Goal: Task Accomplishment & Management: Manage account settings

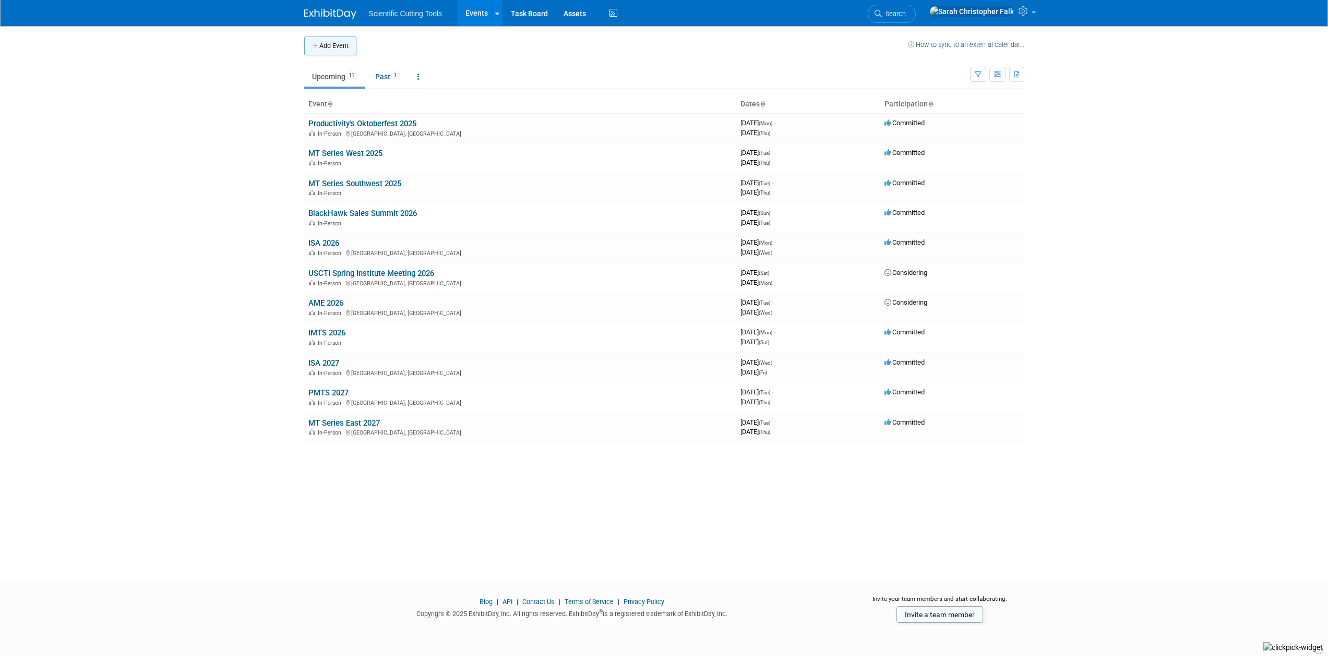
click at [315, 45] on icon "button" at bounding box center [315, 46] width 7 height 7
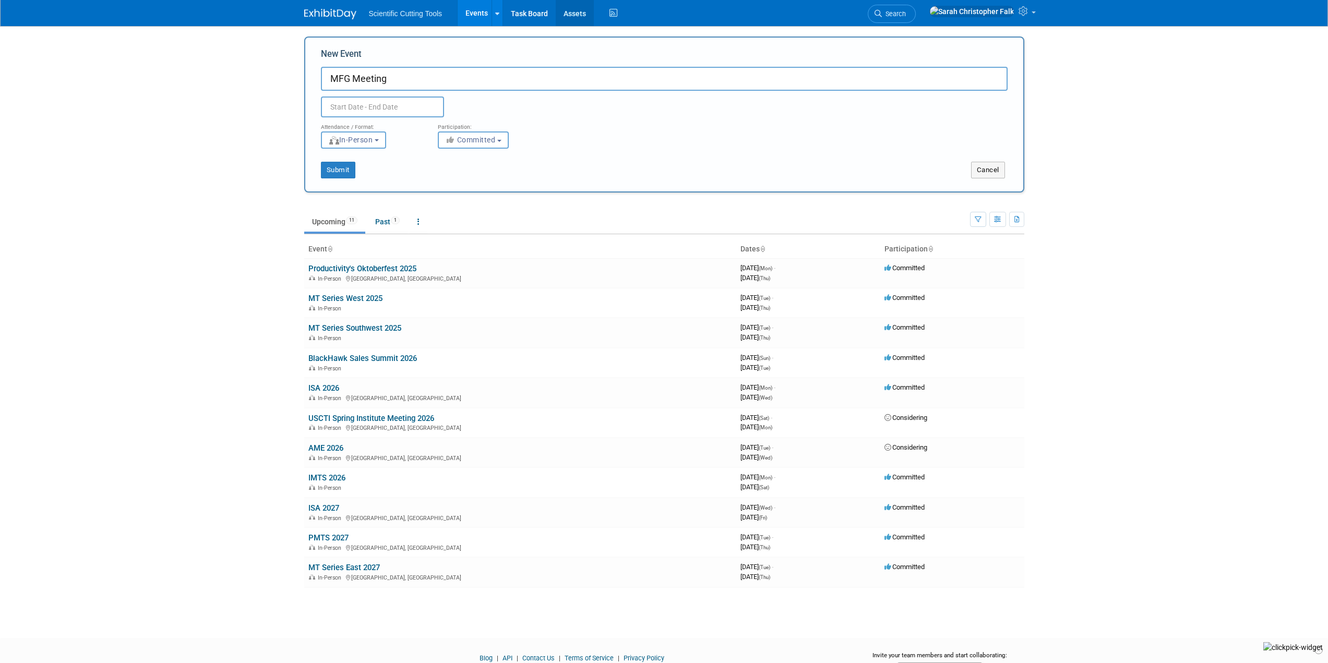
type input "MFG Meeting"
click at [363, 104] on input "text" at bounding box center [382, 107] width 123 height 21
click at [468, 127] on icon at bounding box center [469, 130] width 7 height 7
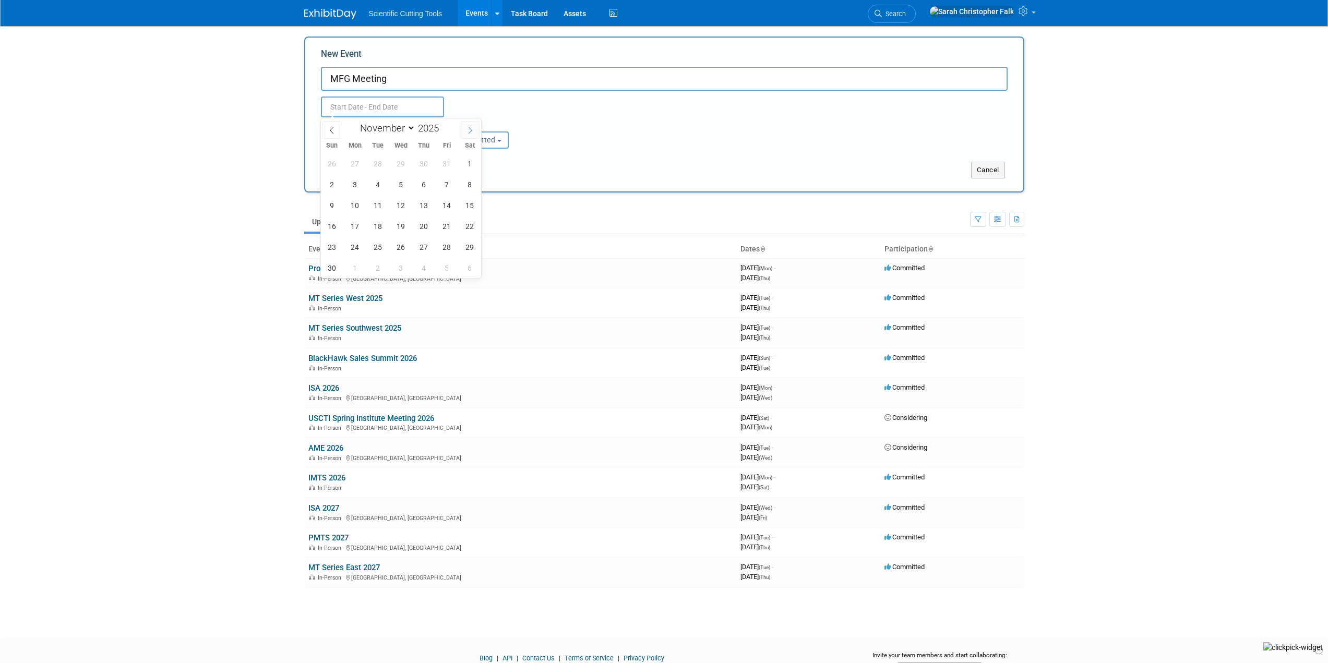
select select "11"
click at [468, 127] on icon at bounding box center [469, 130] width 7 height 7
type input "2026"
click at [468, 127] on icon at bounding box center [469, 130] width 7 height 7
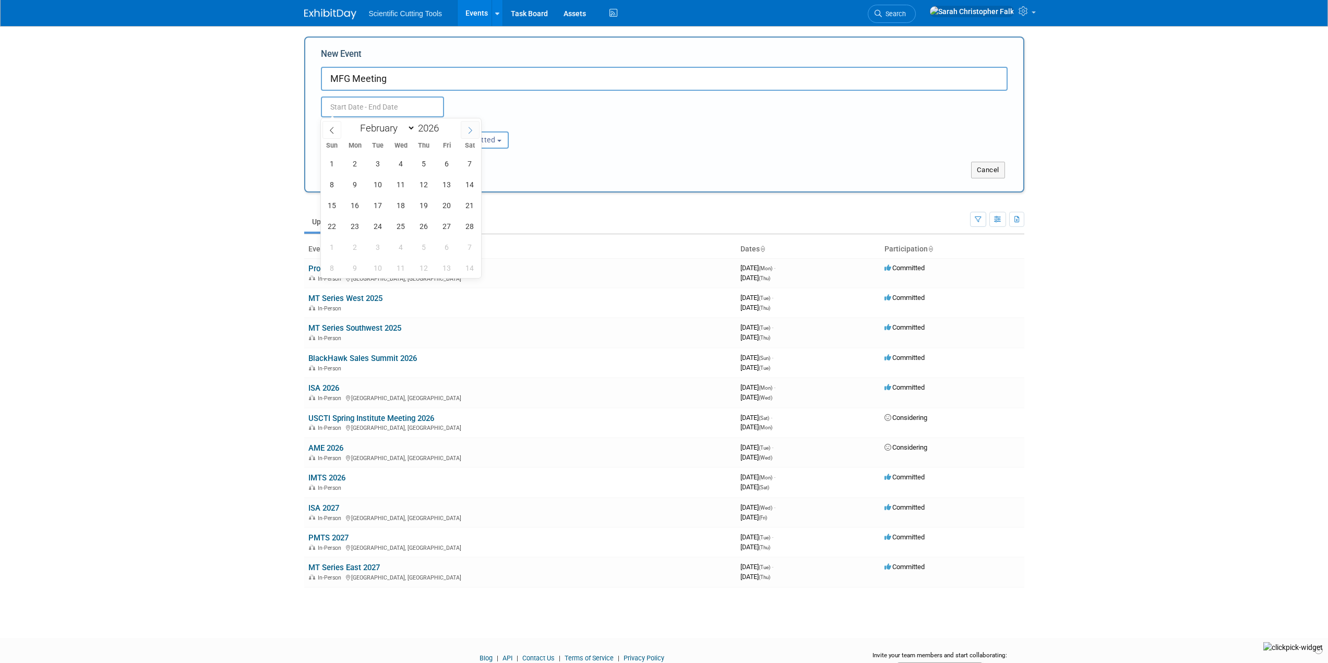
select select "2"
click at [377, 187] on span "10" at bounding box center [378, 184] width 20 height 20
click at [422, 183] on span "12" at bounding box center [424, 184] width 20 height 20
type input "Mar 10, 2026 to Mar 12, 2026"
click at [476, 141] on span "Committed" at bounding box center [470, 140] width 51 height 8
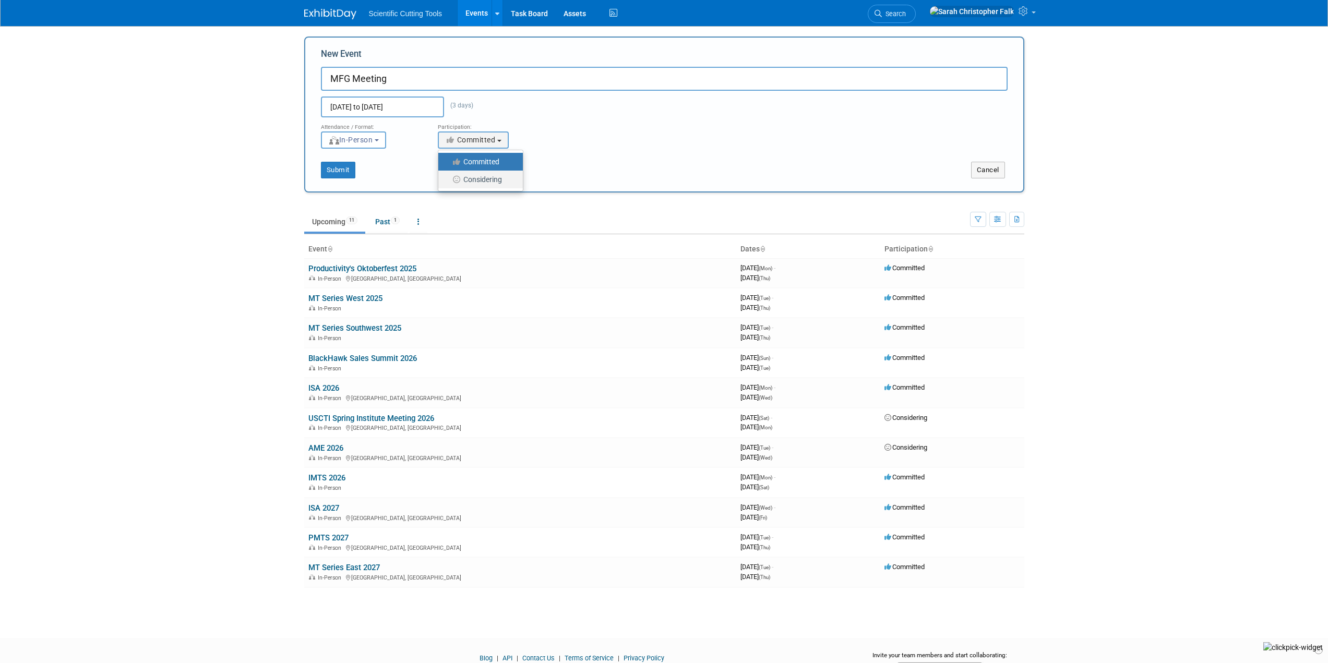
click at [473, 183] on label "Considering" at bounding box center [477, 180] width 69 height 14
click at [448, 183] on input "Considering" at bounding box center [444, 179] width 7 height 7
select select "2"
click at [335, 168] on button "Submit" at bounding box center [338, 170] width 34 height 17
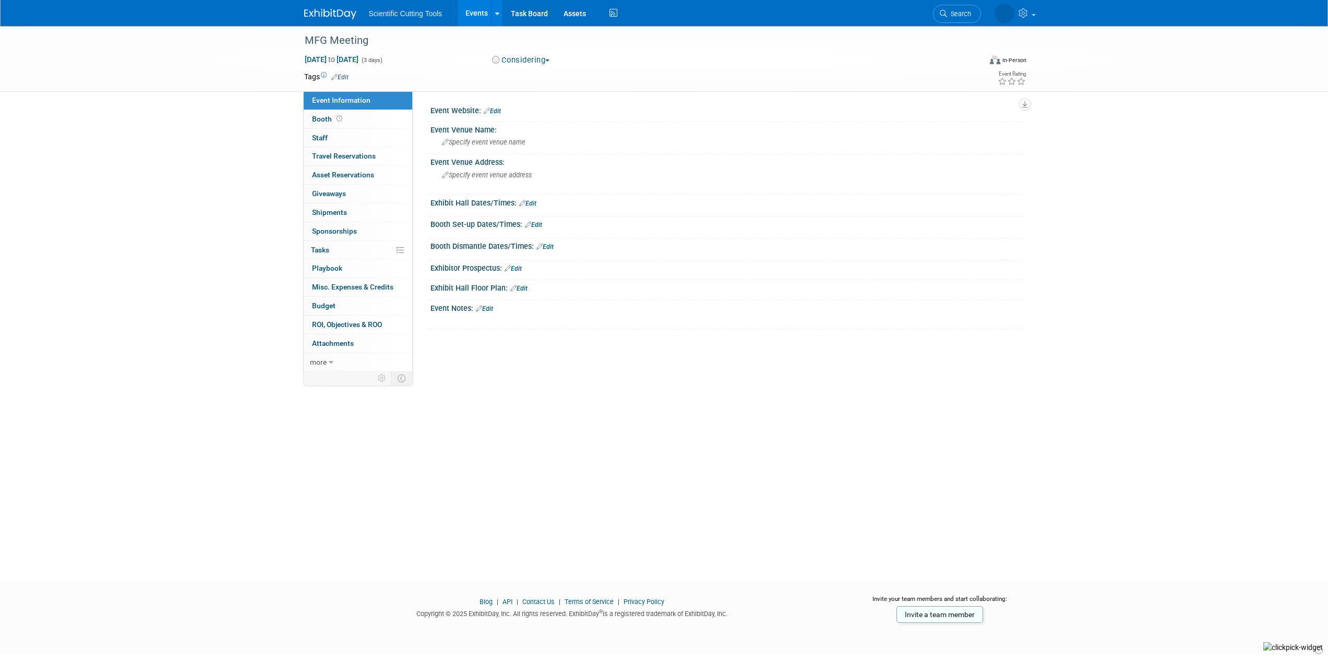
click at [494, 111] on link "Edit" at bounding box center [492, 110] width 17 height 7
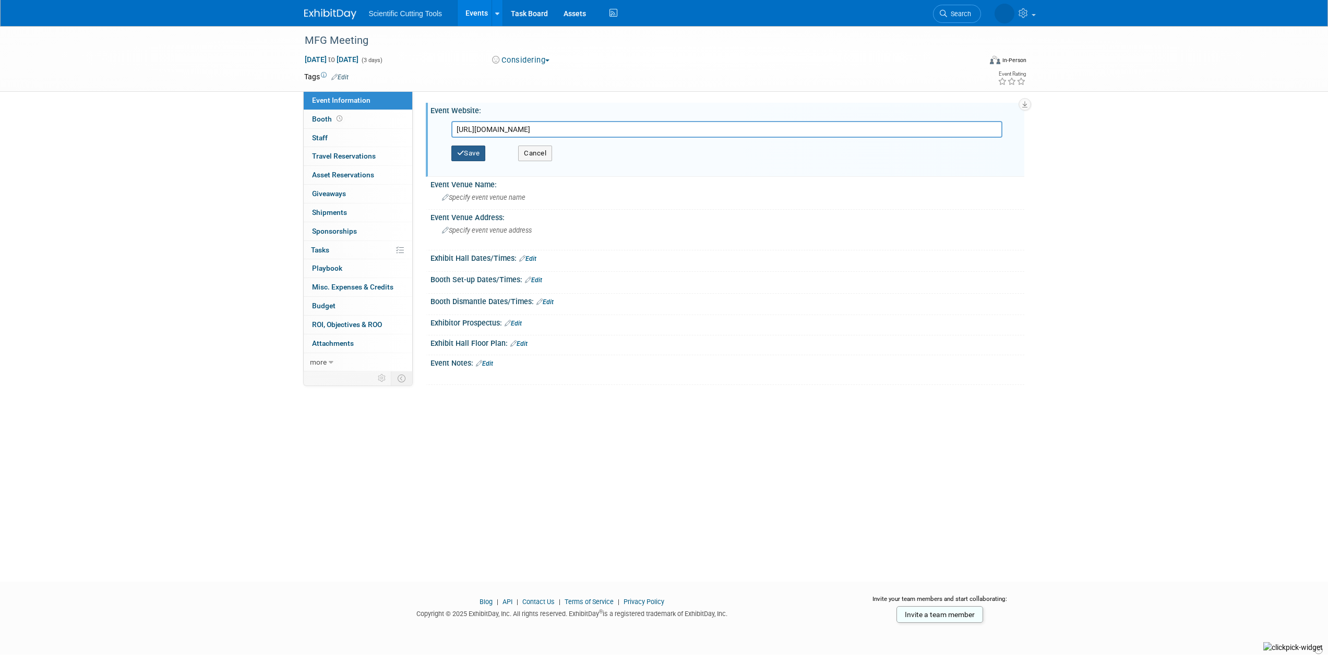
type input "https://www.amtonline.org/events"
click at [466, 152] on button "Save" at bounding box center [468, 154] width 34 height 16
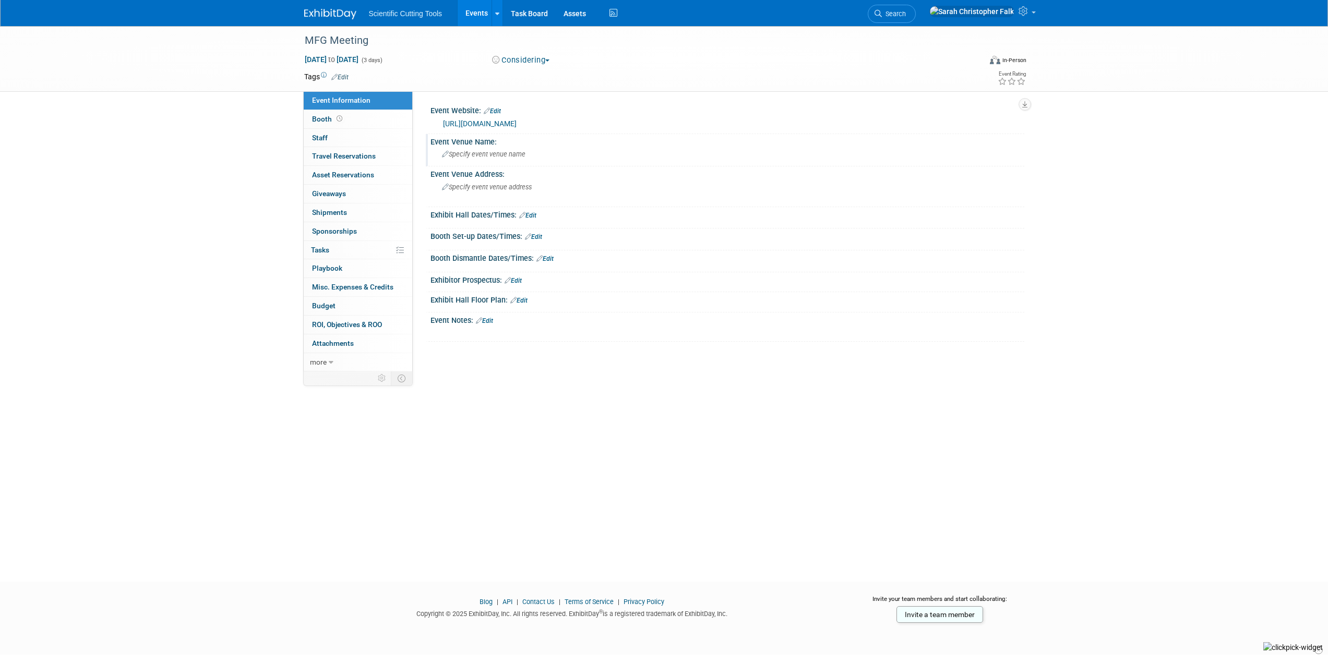
click at [486, 151] on span "Specify event venue name" at bounding box center [483, 154] width 83 height 8
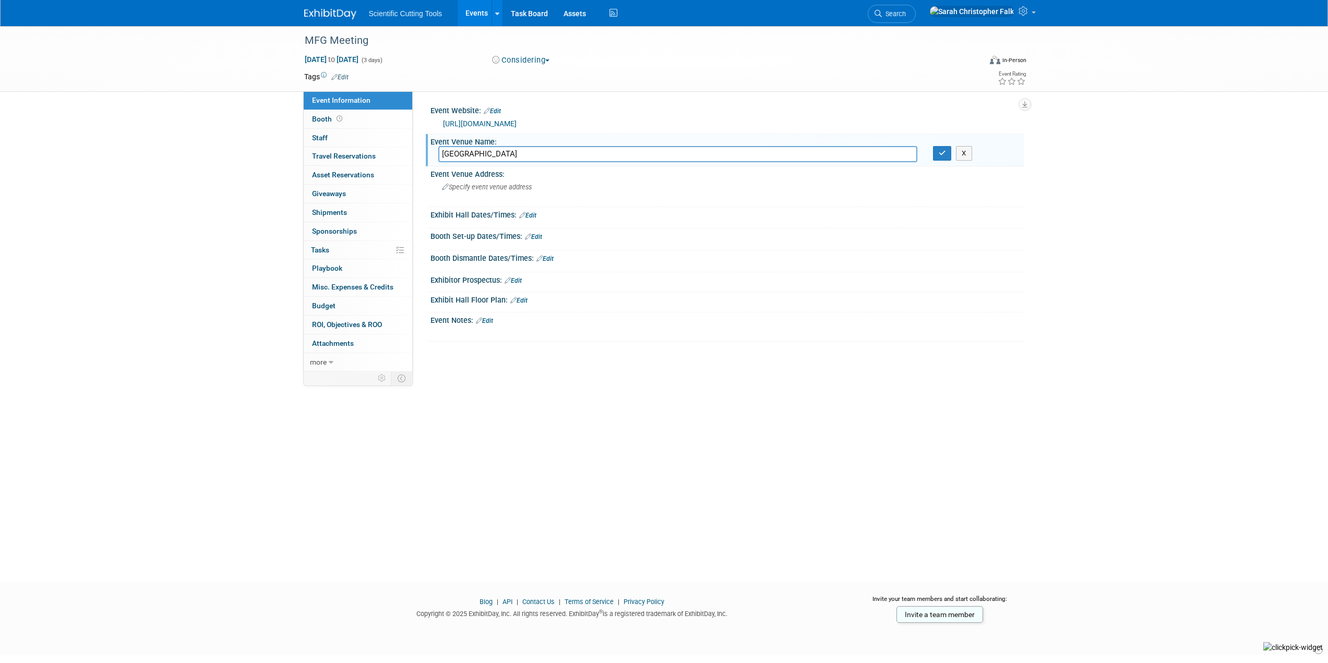
type input "Marriott Harbor Beach Resort and Spa"
click at [488, 188] on span "Specify event venue address" at bounding box center [487, 187] width 90 height 8
type textarea "Fort Lauderdale, Florida"
click at [656, 185] on icon "button" at bounding box center [653, 186] width 7 height 7
click at [321, 37] on div "MFG Meeting" at bounding box center [633, 40] width 664 height 19
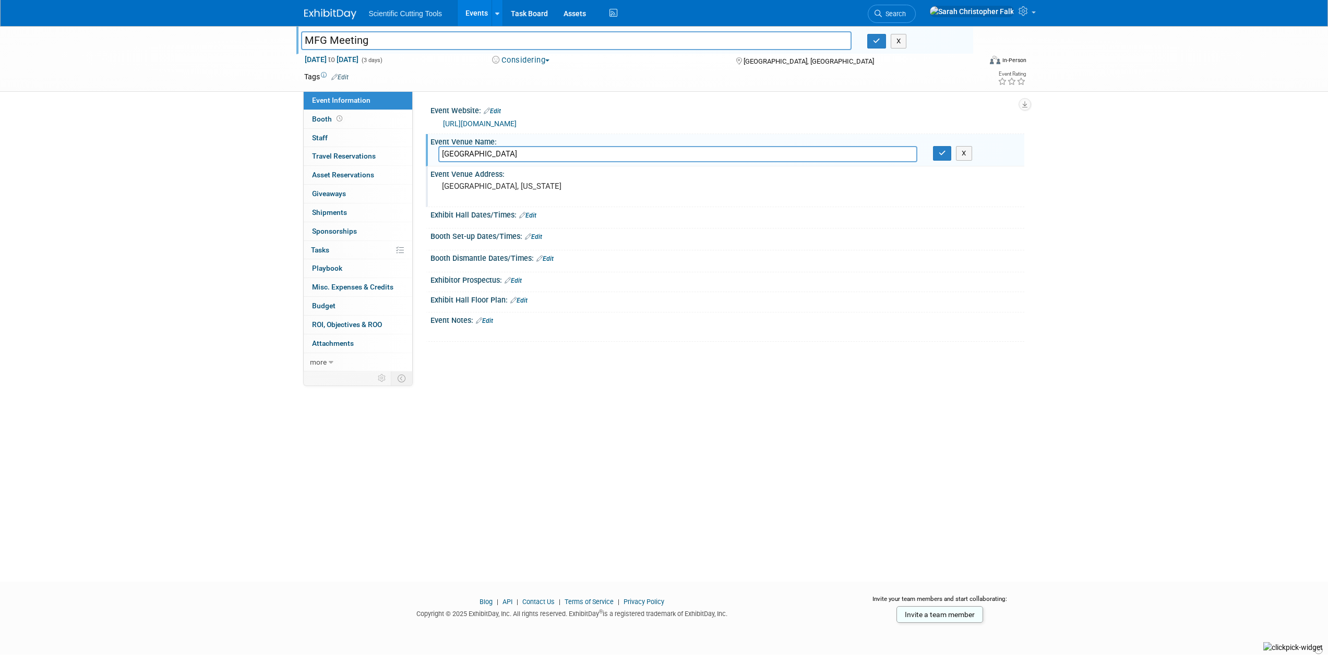
click at [208, 41] on div "MFG Meeting MFG Meeting X Mar 10, 2026 to Mar 12, 2026 (3 days) Mar 10, 2026 to…" at bounding box center [664, 59] width 1328 height 66
click at [324, 9] on img at bounding box center [330, 14] width 52 height 10
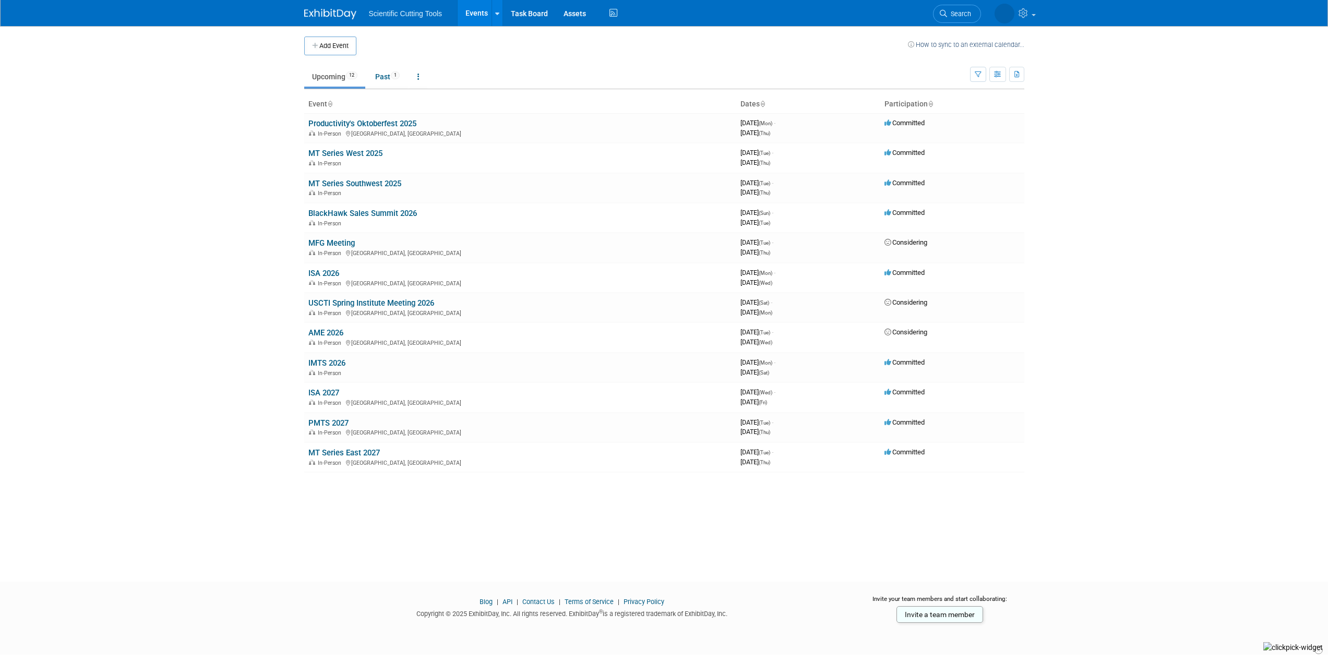
click at [161, 207] on body "Scientific Cutting Tools Events Add Event Bulk Upload Events Shareable Event Bo…" at bounding box center [664, 331] width 1328 height 663
click at [321, 332] on link "AME 2026" at bounding box center [325, 332] width 35 height 9
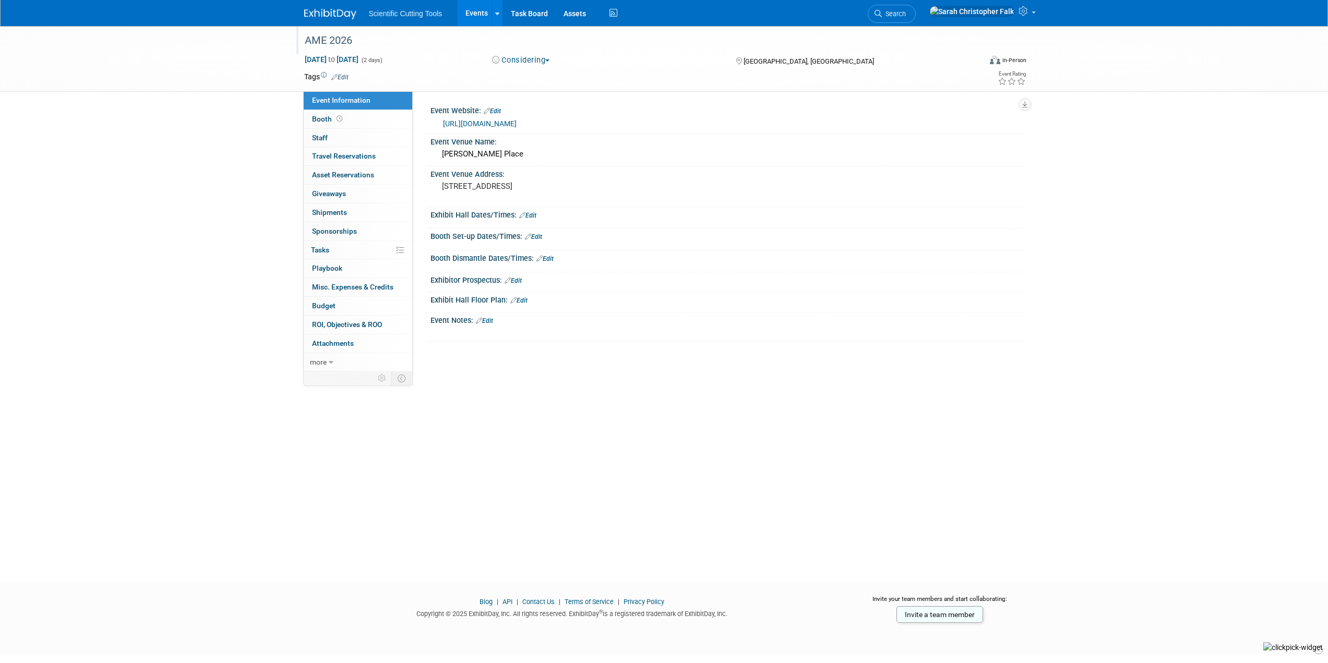
click at [318, 44] on div "AME 2026" at bounding box center [633, 40] width 664 height 19
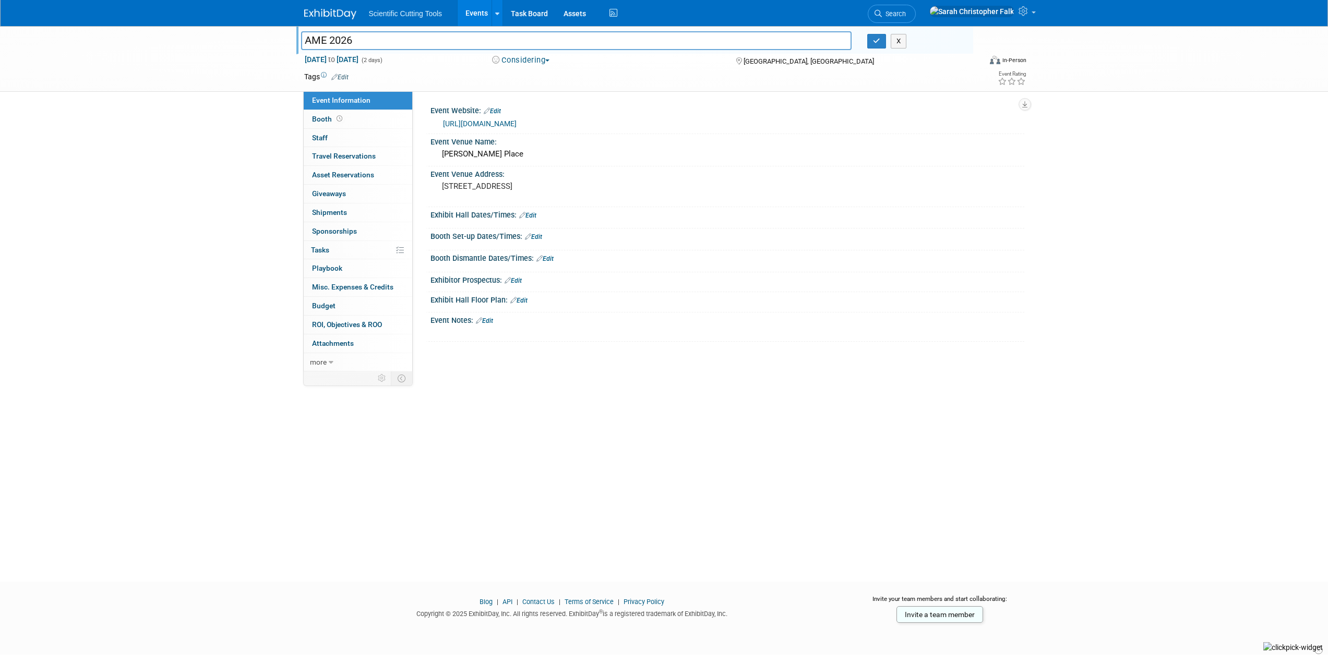
click at [311, 40] on input "AME 2026" at bounding box center [576, 40] width 551 height 18
type input "Advanced Manufacturing Expo 2026"
click at [878, 39] on icon "button" at bounding box center [876, 41] width 7 height 7
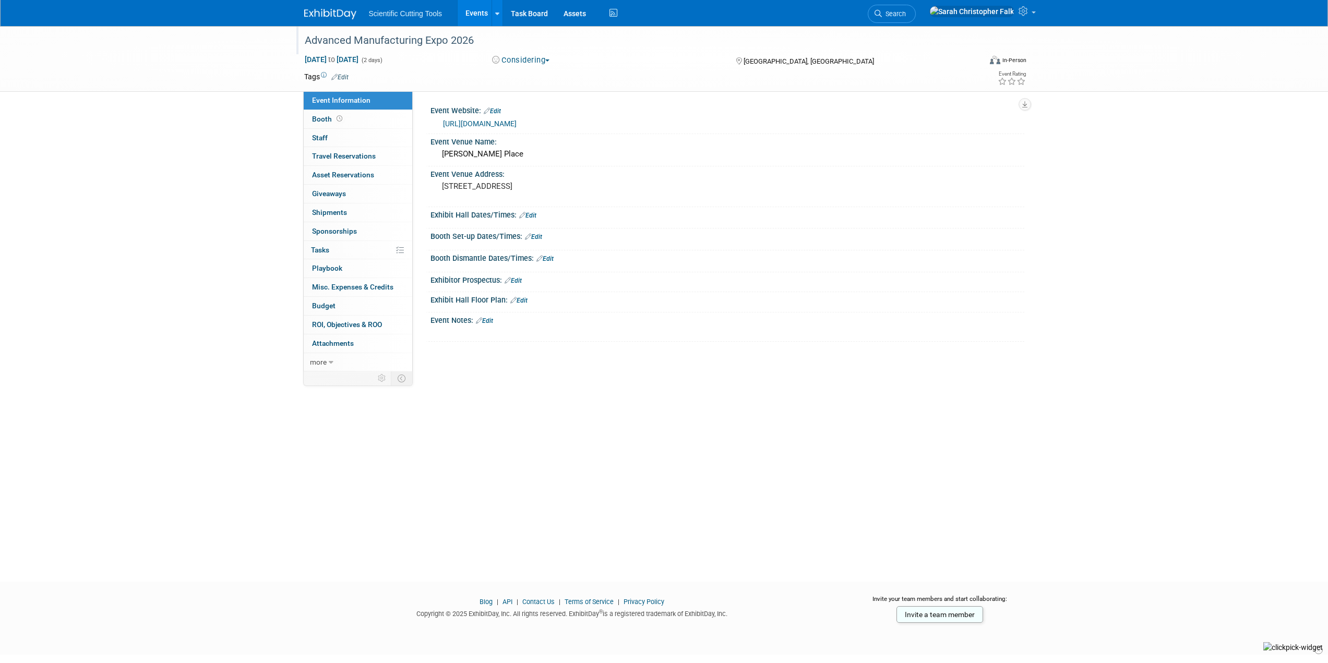
click at [336, 14] on img at bounding box center [330, 14] width 52 height 10
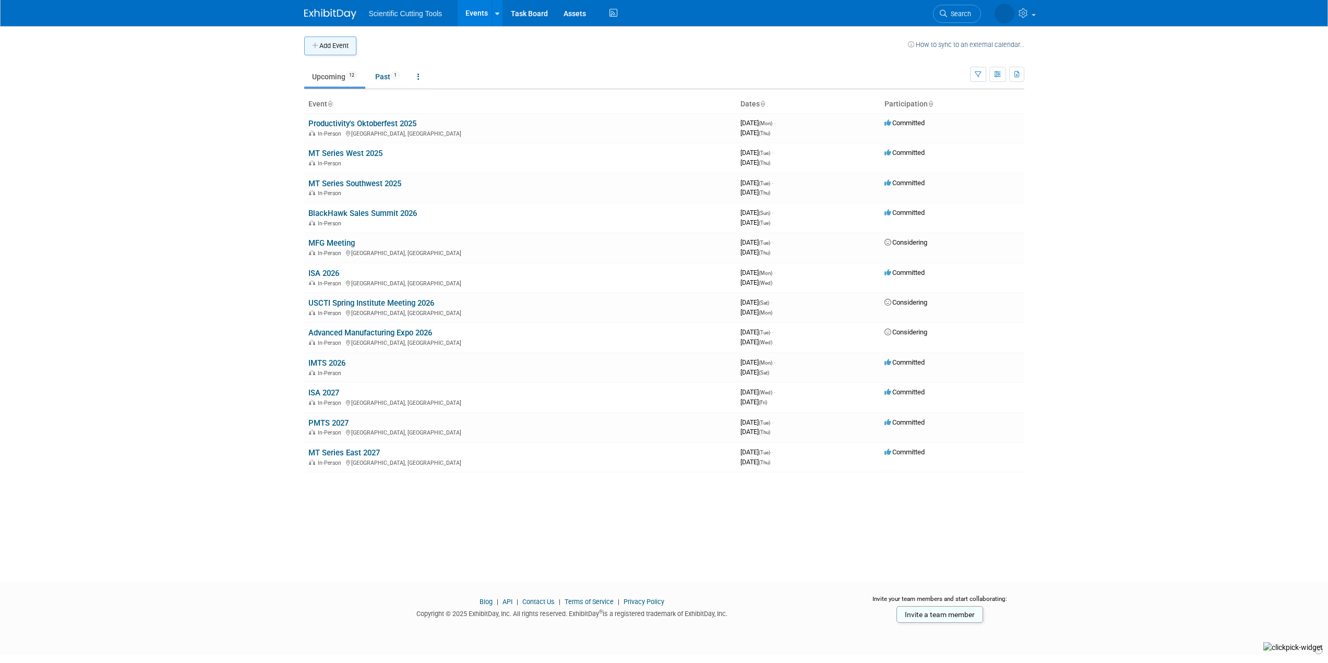
click at [338, 42] on button "Add Event" at bounding box center [330, 46] width 52 height 19
select select "8"
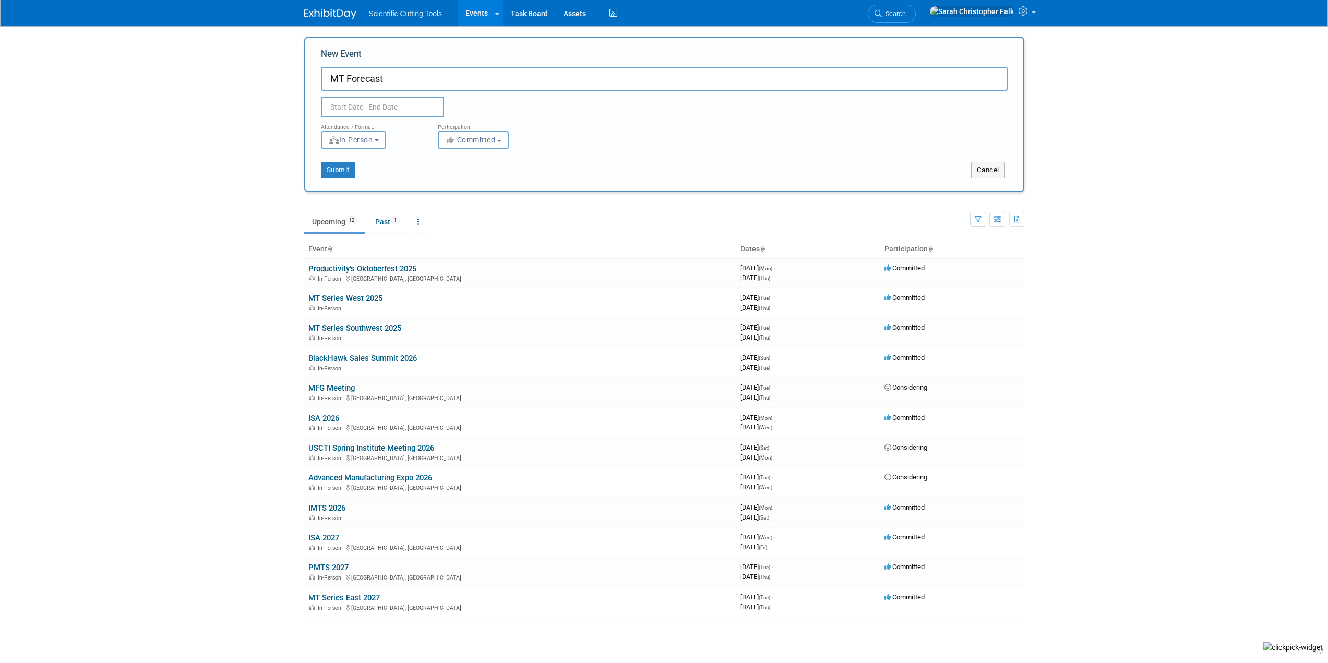
type input "MT Forecast"
click at [398, 106] on input "text" at bounding box center [382, 107] width 123 height 21
click at [472, 129] on icon at bounding box center [469, 130] width 7 height 7
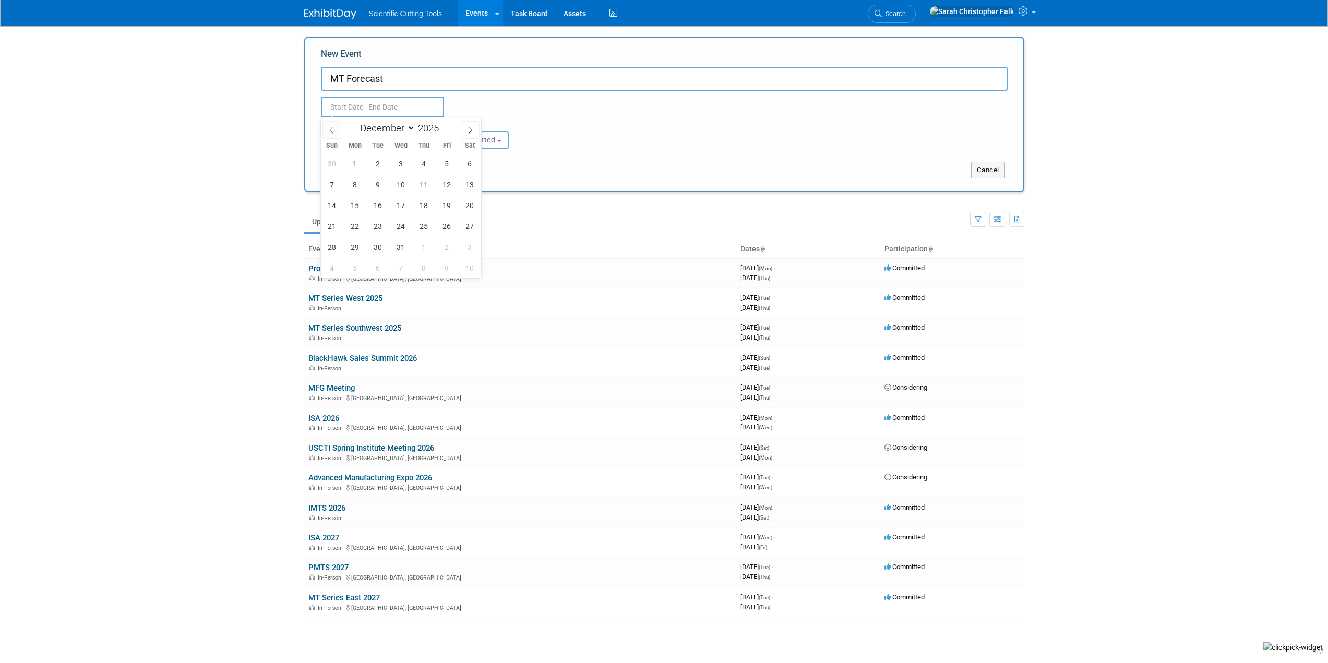
click at [332, 129] on icon at bounding box center [331, 130] width 7 height 7
select select "9"
click at [401, 201] on span "15" at bounding box center [401, 205] width 20 height 20
click at [443, 204] on span "17" at bounding box center [447, 205] width 20 height 20
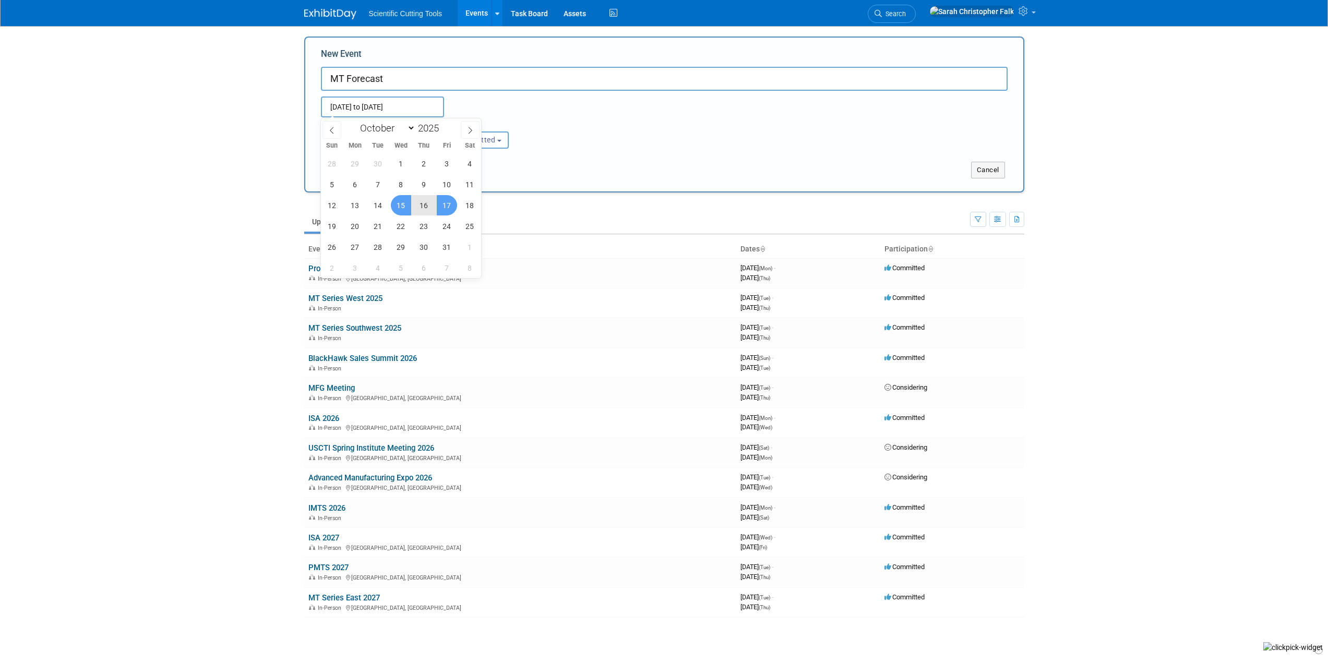
type input "[DATE] to [DATE]"
click at [483, 142] on span "Committed" at bounding box center [470, 140] width 51 height 8
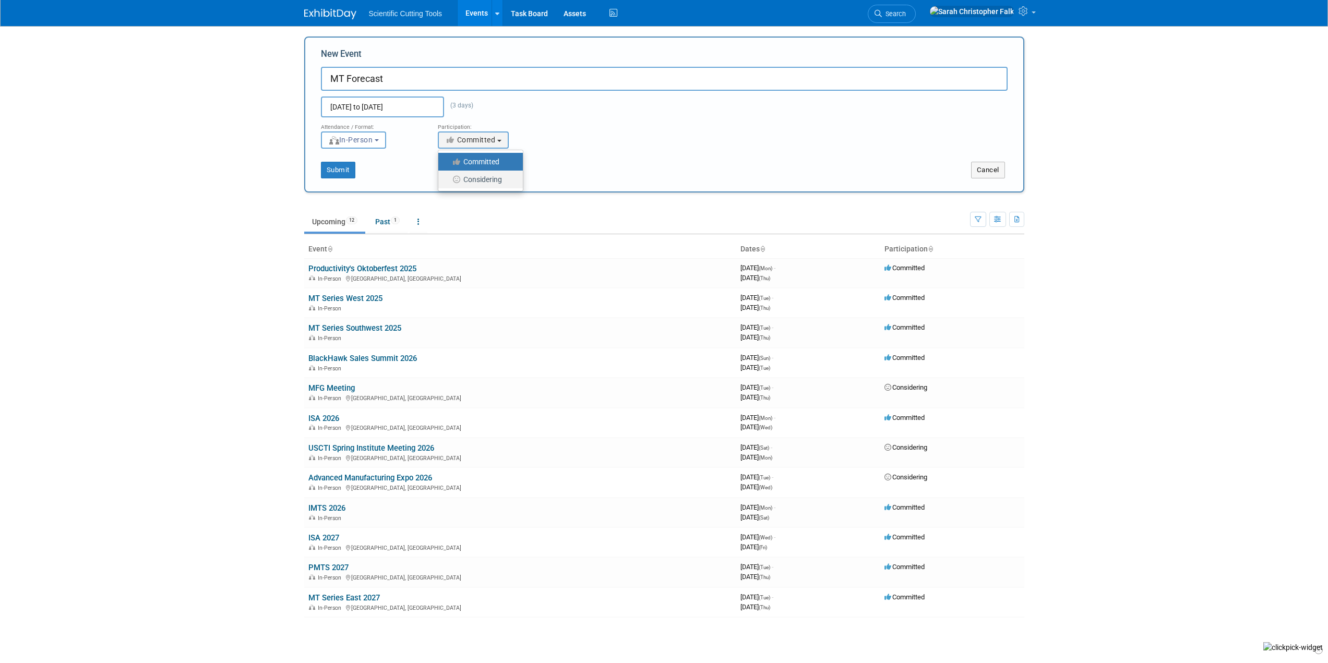
click at [481, 178] on label "Considering" at bounding box center [477, 180] width 69 height 14
click at [448, 178] on input "Considering" at bounding box center [444, 179] width 7 height 7
select select "2"
click at [339, 171] on button "Submit" at bounding box center [338, 170] width 34 height 17
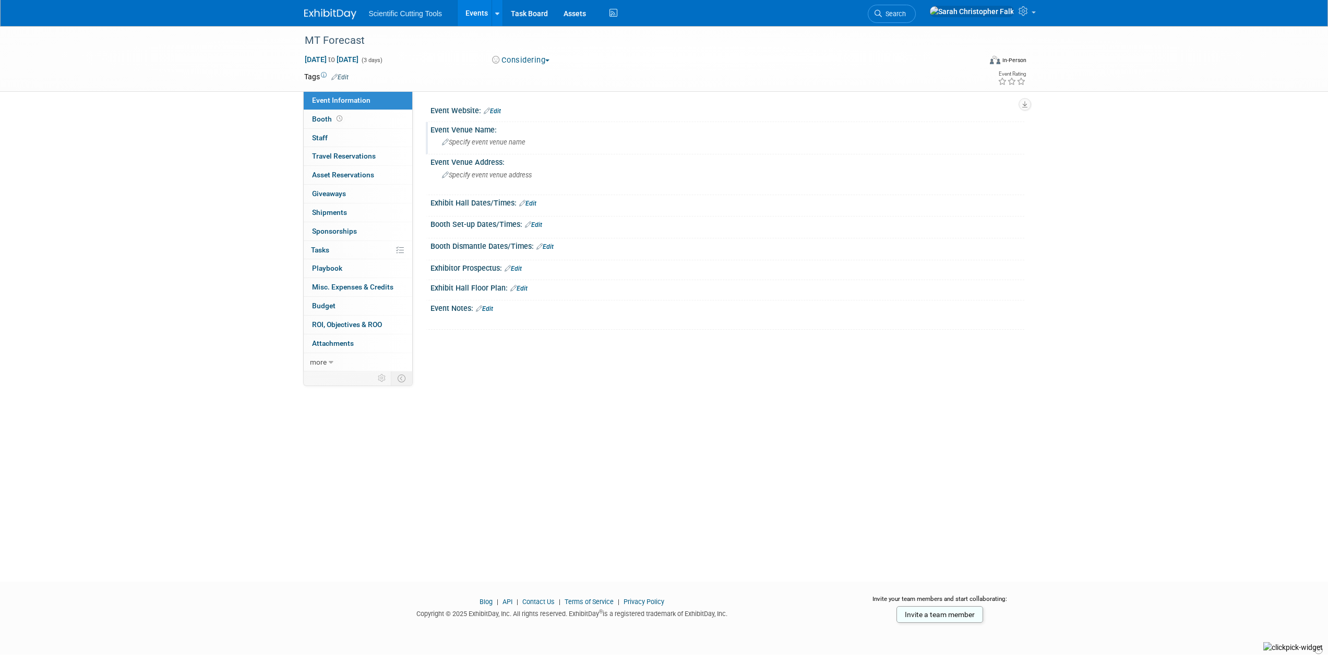
click at [483, 138] on span "Specify event venue name" at bounding box center [483, 142] width 83 height 8
type input "Renaissance [GEOGRAPHIC_DATA]"
click at [503, 176] on span "Specify event venue address" at bounding box center [487, 175] width 90 height 8
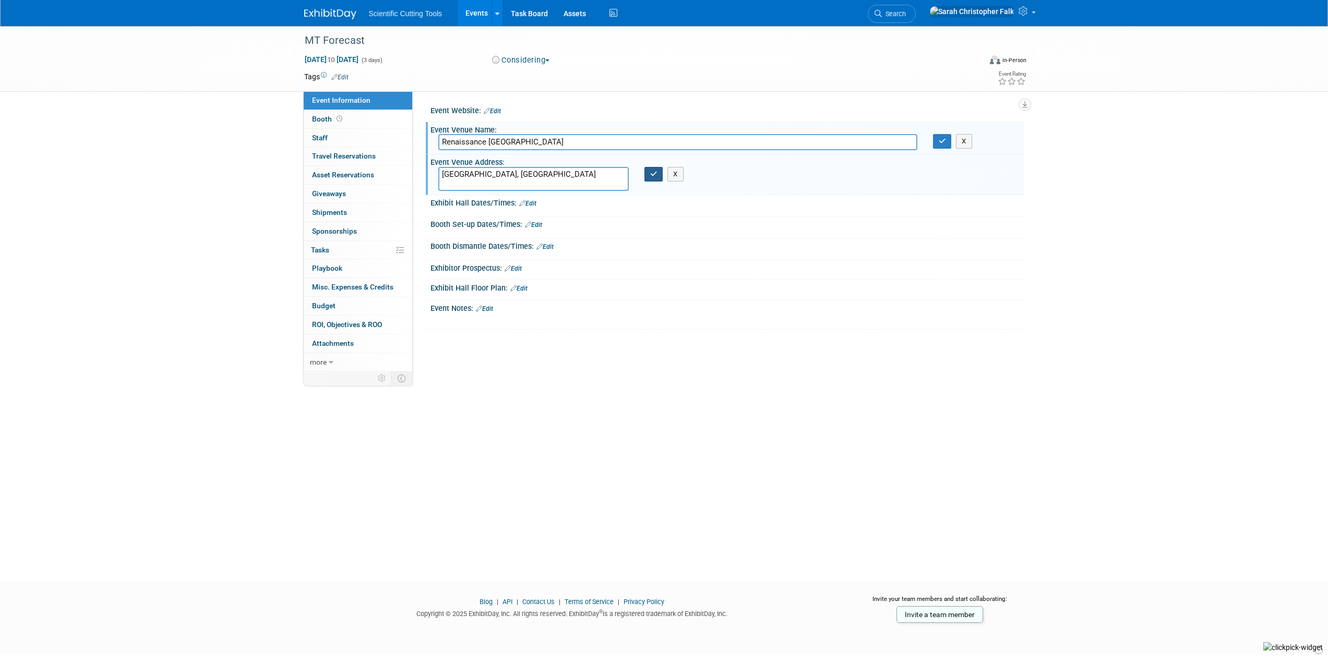
type textarea "[GEOGRAPHIC_DATA], [GEOGRAPHIC_DATA]"
click at [654, 173] on icon "button" at bounding box center [653, 174] width 7 height 7
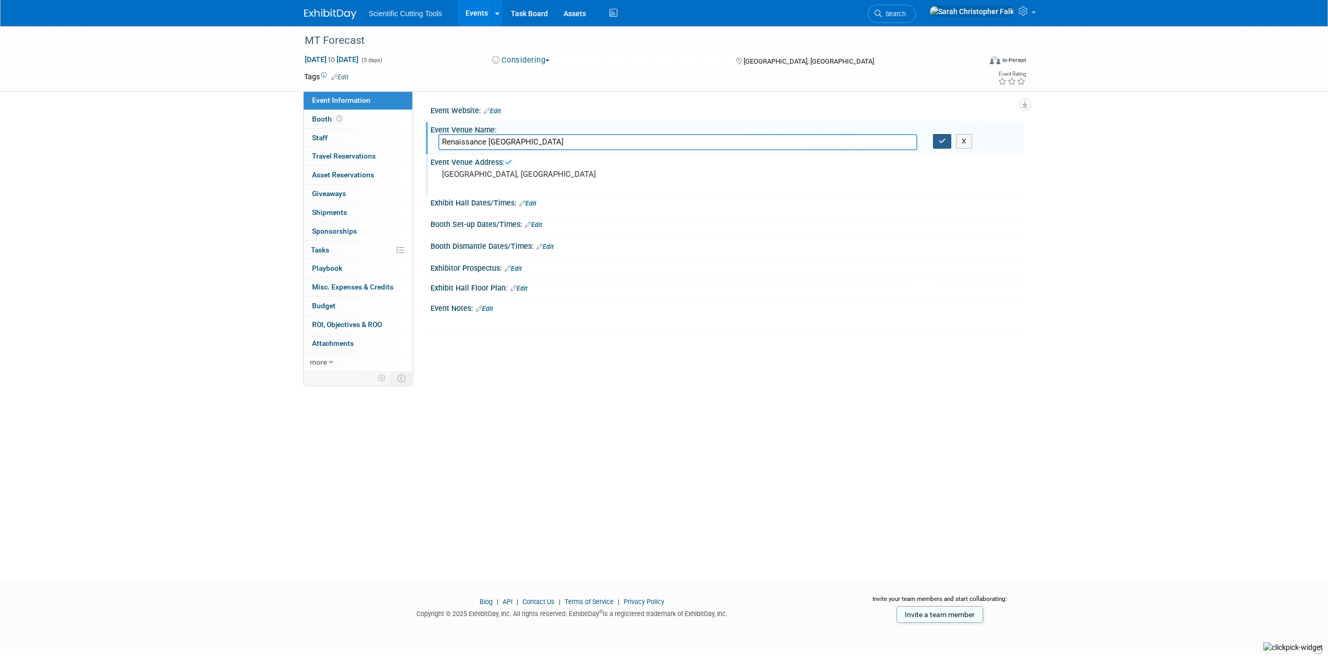
click at [940, 145] on button "button" at bounding box center [942, 141] width 19 height 15
click at [329, 79] on span "Edit" at bounding box center [338, 77] width 20 height 7
click at [336, 77] on icon at bounding box center [334, 77] width 6 height 7
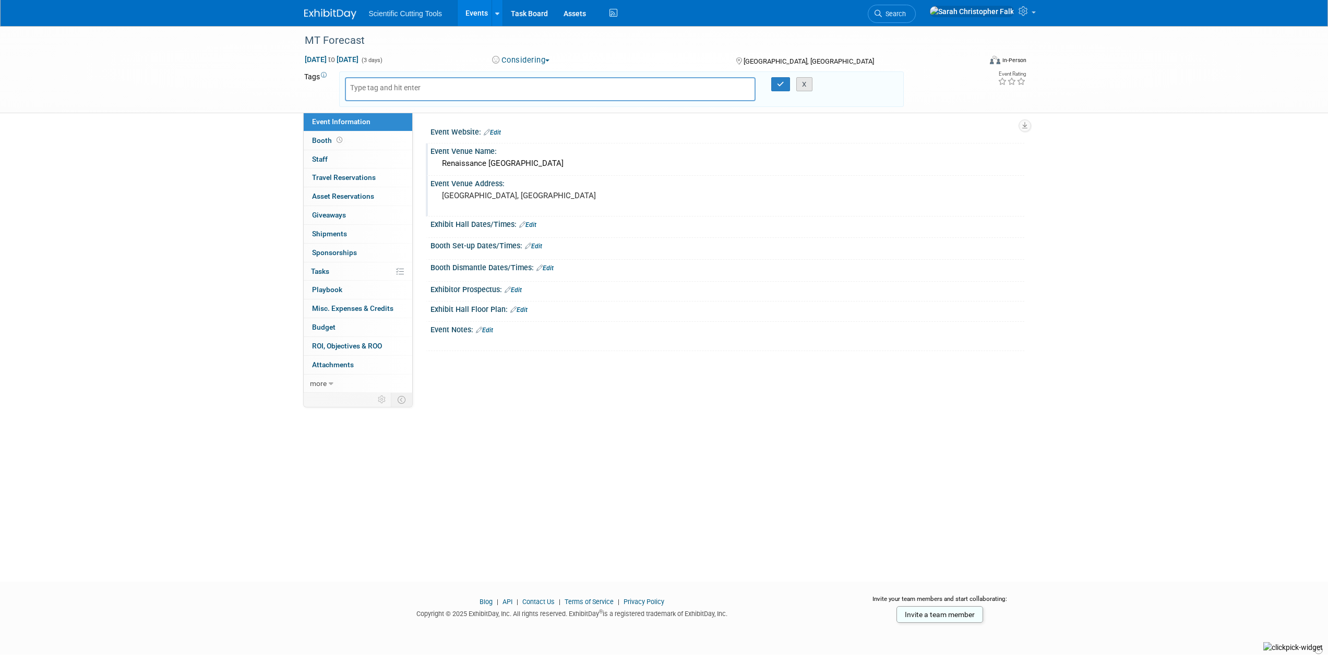
click at [804, 83] on button "X" at bounding box center [804, 84] width 16 height 15
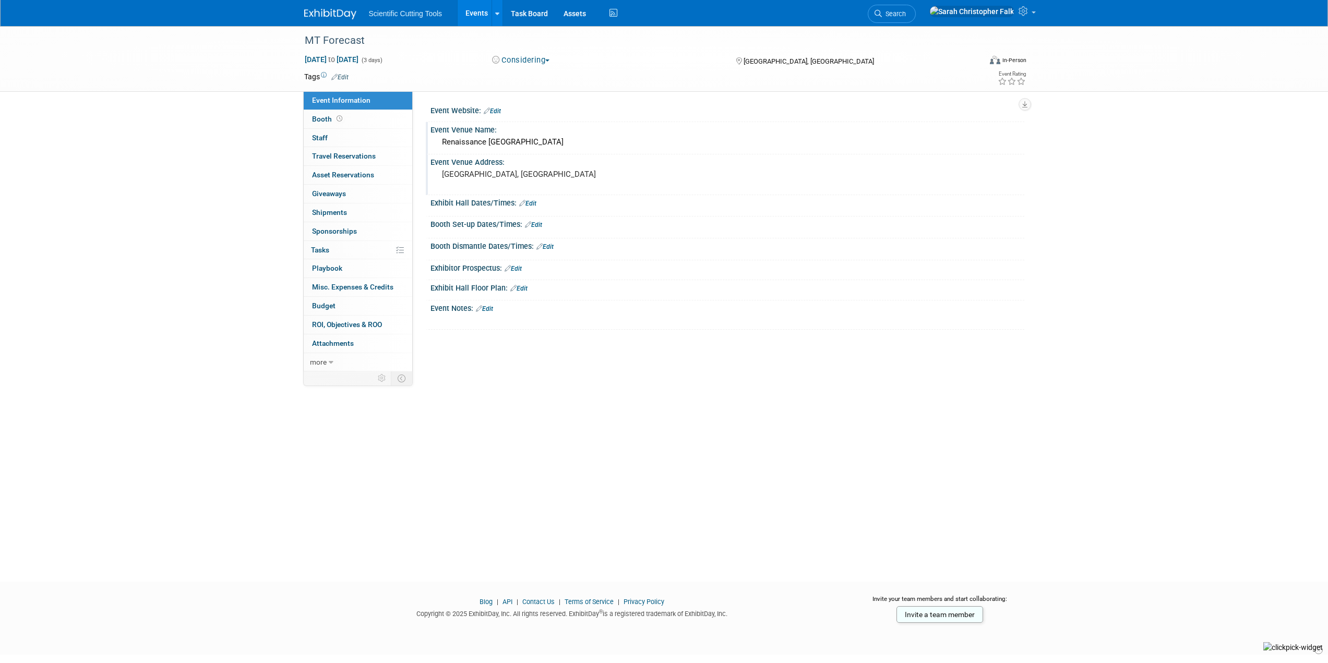
click at [328, 17] on img at bounding box center [330, 14] width 52 height 10
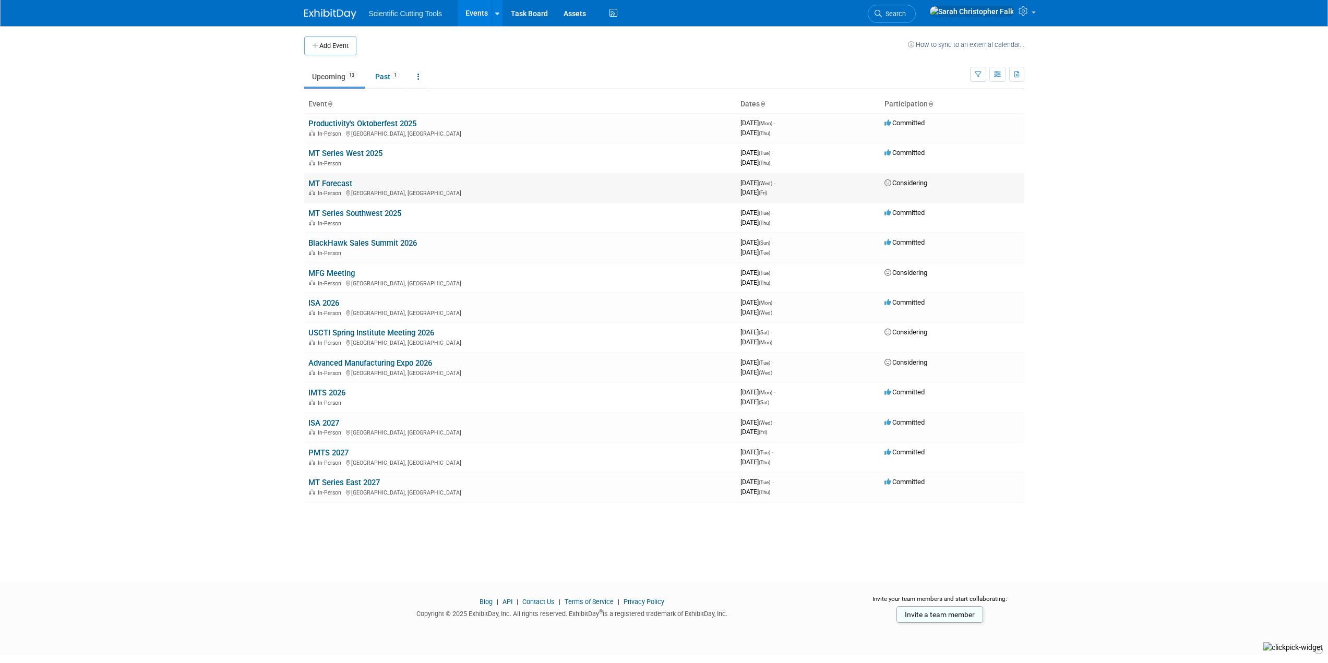
click at [431, 185] on td "MT Forecast In-Person Schaumburg, IL" at bounding box center [520, 188] width 432 height 30
click at [1019, 75] on icon "button" at bounding box center [1017, 74] width 6 height 7
click at [691, 68] on ul "Upcoming 13 Past 1 All Events 14 Past and Upcoming Grouped Annually Events grou…" at bounding box center [637, 77] width 666 height 23
click at [348, 183] on link "MT Forecast" at bounding box center [330, 183] width 44 height 9
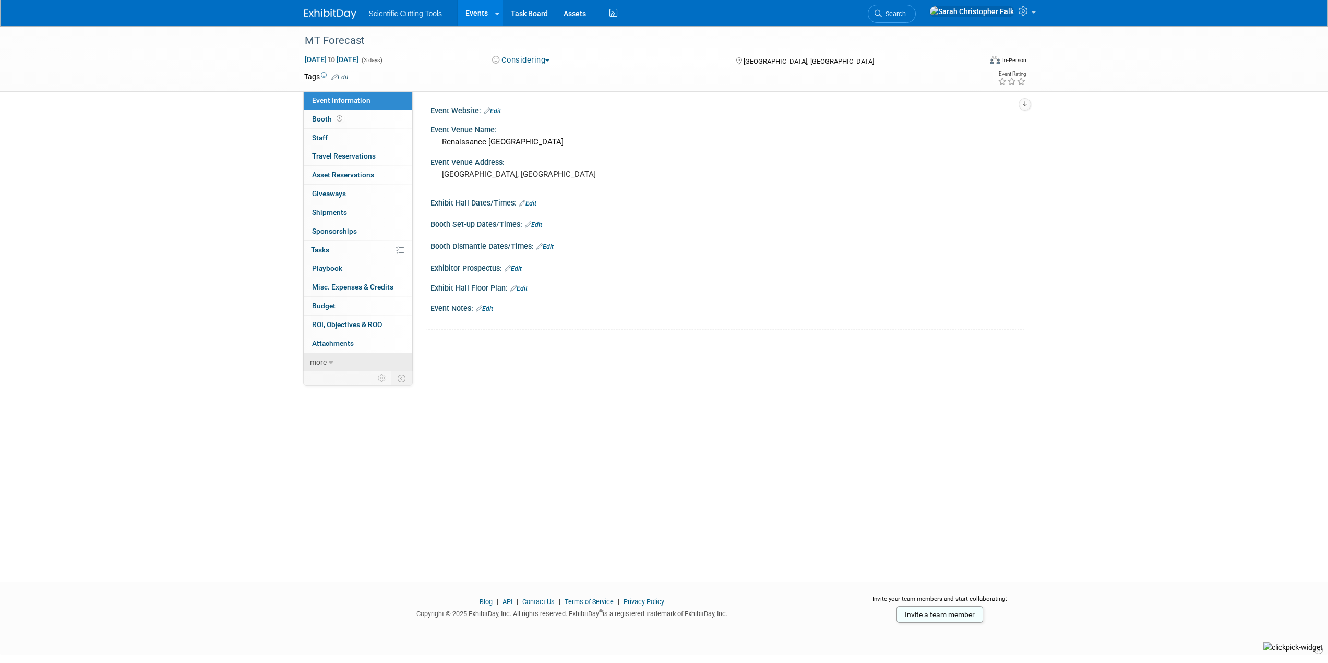
click at [330, 366] on icon at bounding box center [331, 362] width 5 height 7
click at [337, 453] on span "Delete Event" at bounding box center [332, 455] width 40 height 8
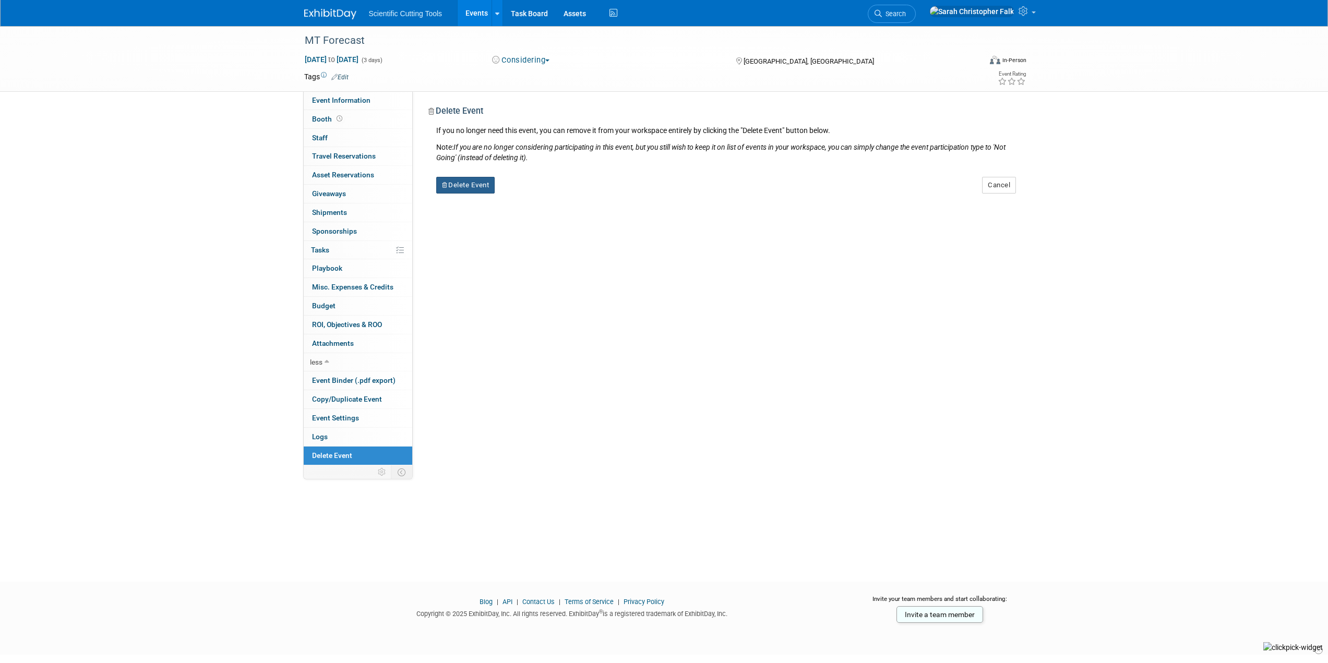
click at [453, 187] on button "Delete Event" at bounding box center [465, 185] width 59 height 17
click at [536, 192] on link "Yes" at bounding box center [531, 193] width 30 height 17
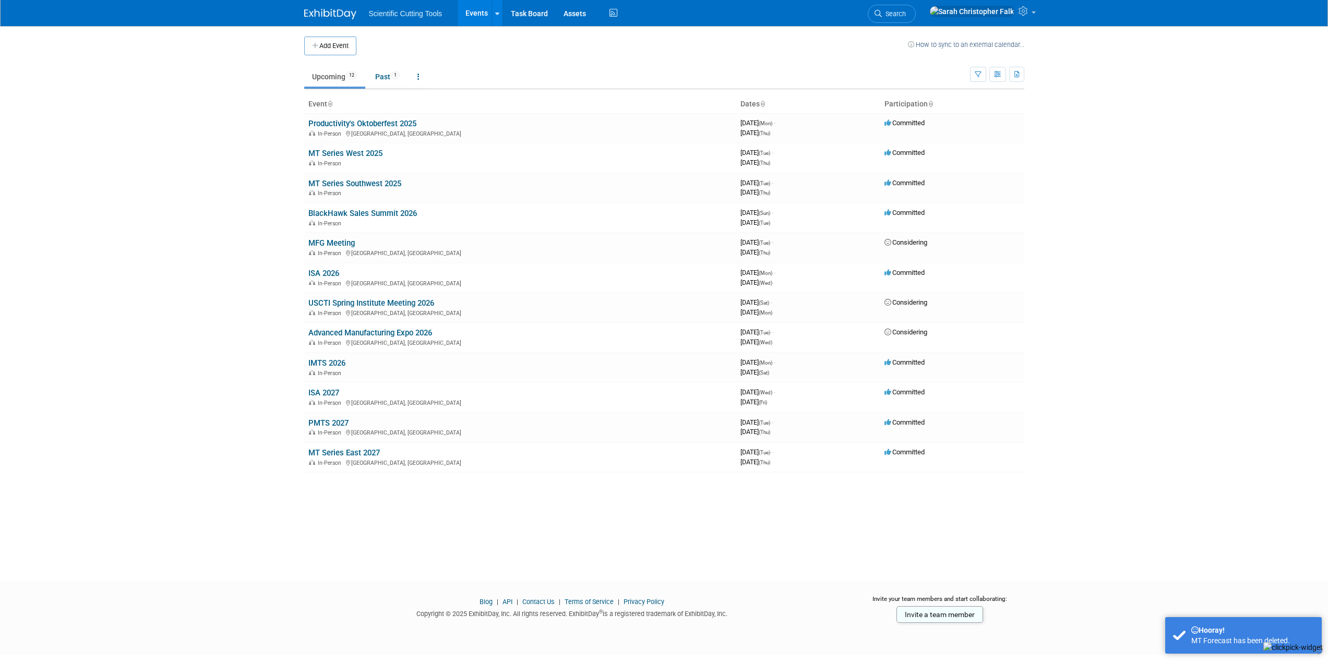
click at [160, 186] on body "Scientific Cutting Tools Events Add Event Bulk Upload Events Shareable Event Bo…" at bounding box center [664, 331] width 1328 height 663
click at [1018, 76] on icon "button" at bounding box center [1017, 74] width 6 height 7
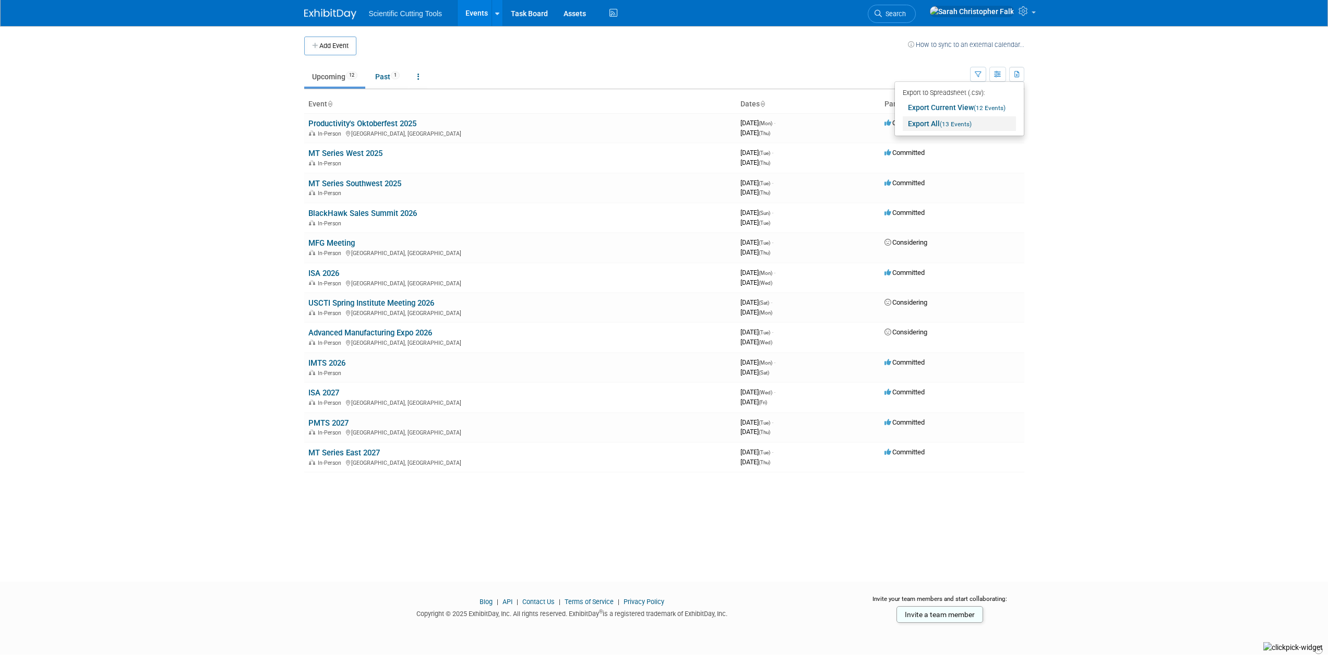
click at [930, 120] on link "Export All (13 Events)" at bounding box center [958, 123] width 113 height 15
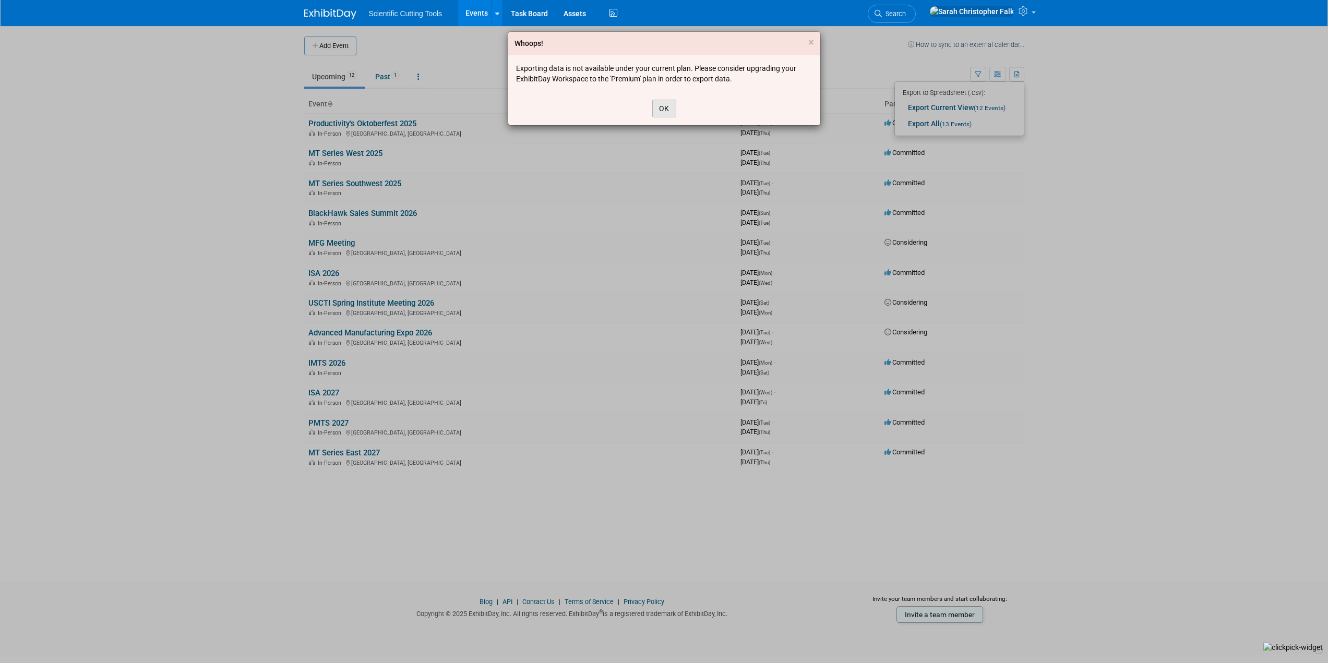
click at [662, 111] on button "OK" at bounding box center [664, 109] width 24 height 18
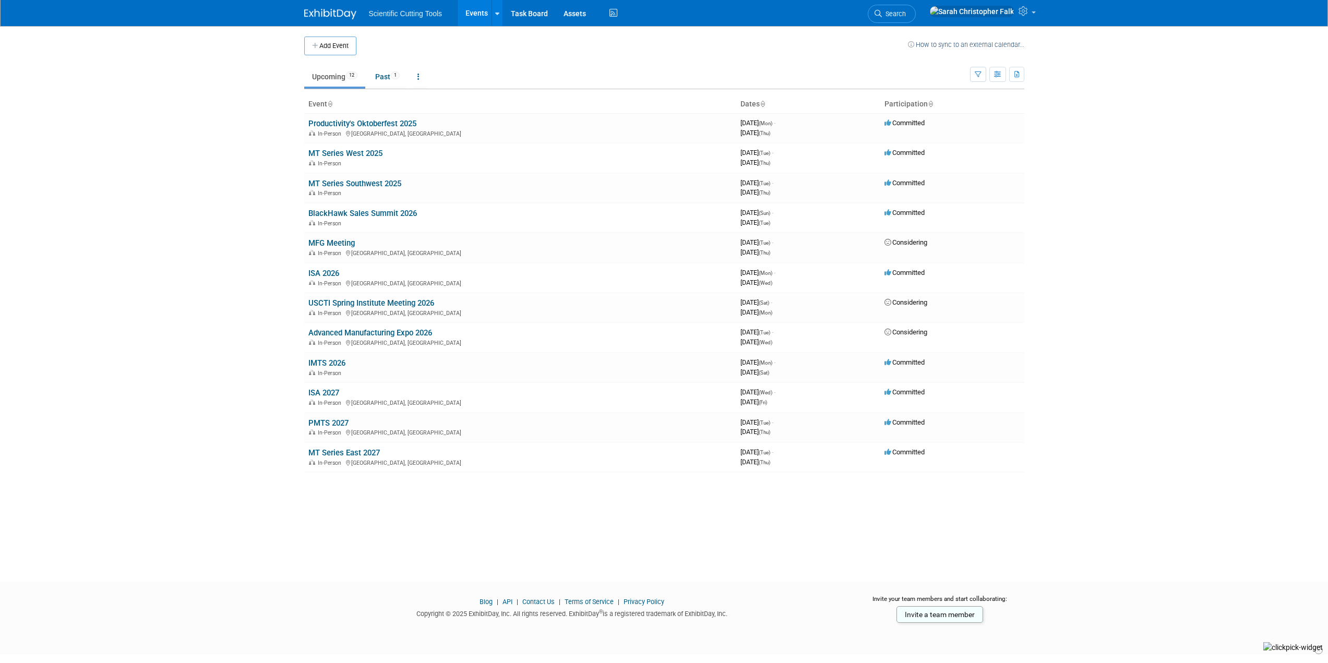
click at [140, 171] on body "Scientific Cutting Tools Events Add Event Bulk Upload Events Shareable Event Bo…" at bounding box center [664, 331] width 1328 height 663
